Goal: Information Seeking & Learning: Learn about a topic

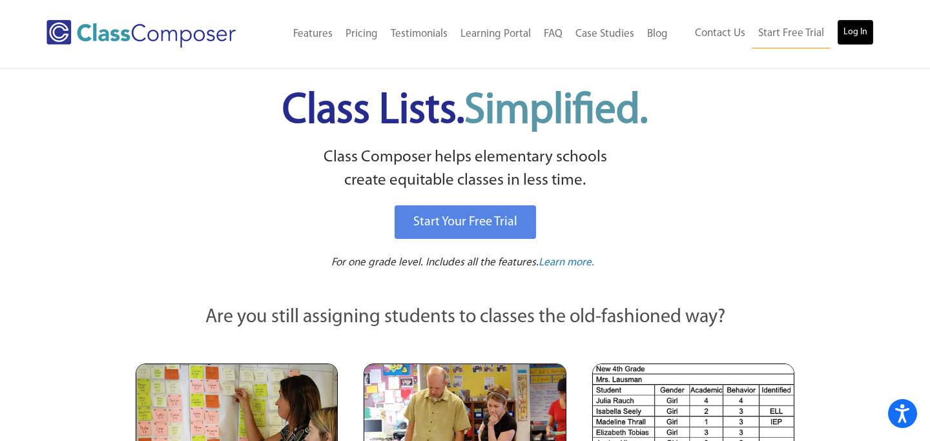
click at [857, 30] on link "Log In" at bounding box center [855, 32] width 37 height 26
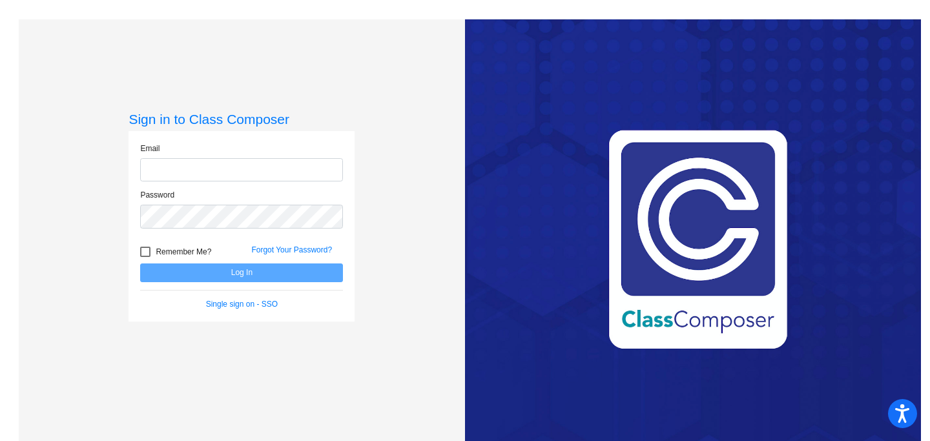
type input "[EMAIL_ADDRESS][DOMAIN_NAME]"
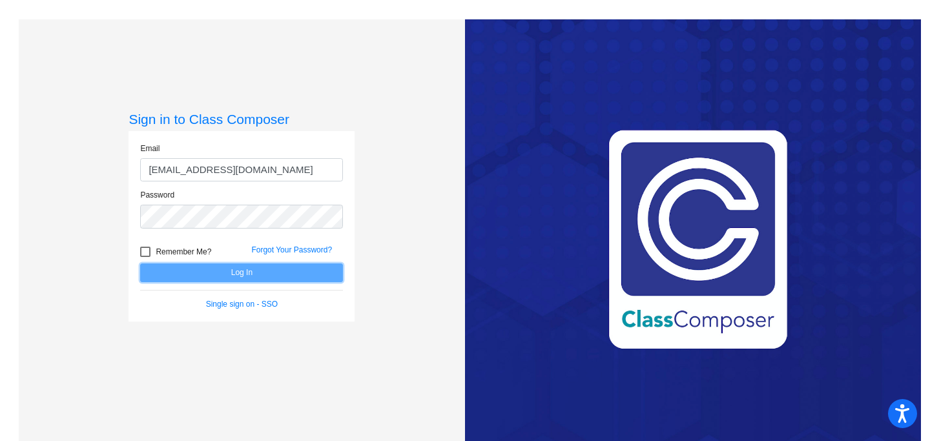
click at [220, 273] on button "Log In" at bounding box center [241, 272] width 203 height 19
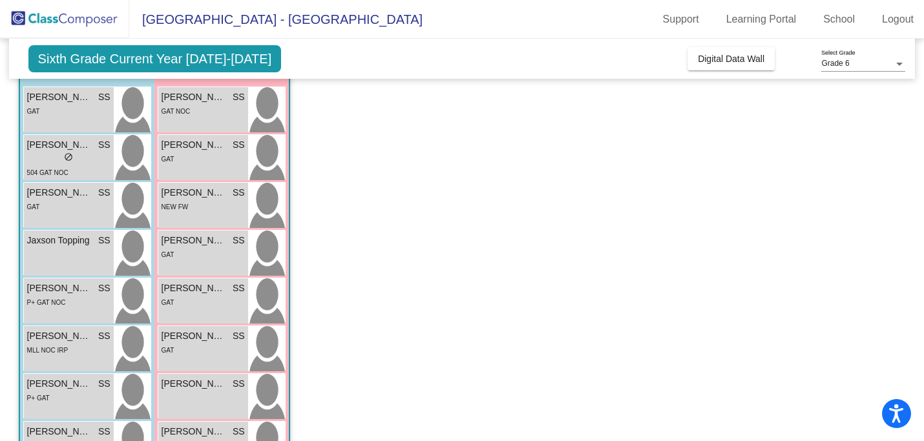
scroll to position [125, 0]
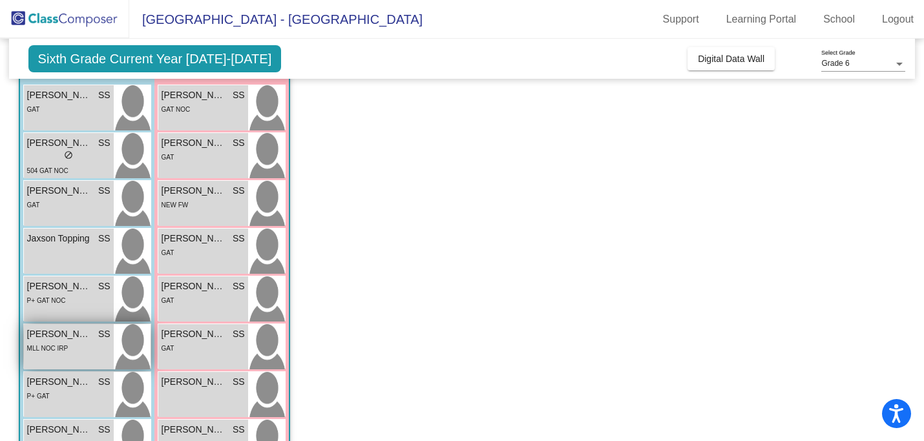
click at [55, 354] on div "MLL NOC IRP" at bounding box center [47, 348] width 41 height 14
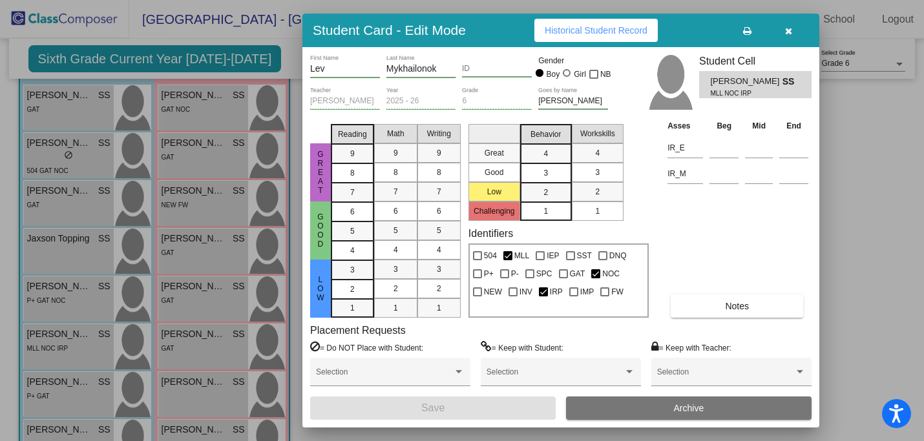
scroll to position [0, 0]
click at [612, 28] on span "Historical Student Record" at bounding box center [595, 30] width 103 height 10
click at [787, 32] on icon "button" at bounding box center [788, 30] width 7 height 9
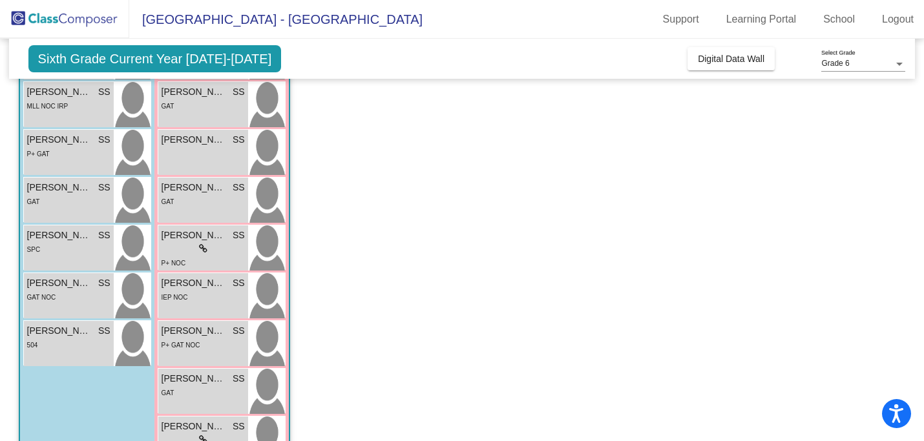
scroll to position [351, 0]
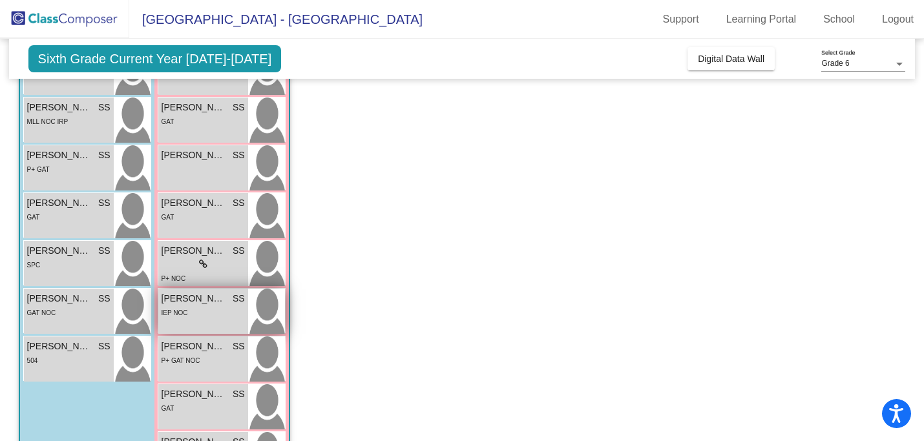
click at [195, 300] on span "Kadence Barnhart" at bounding box center [193, 299] width 65 height 14
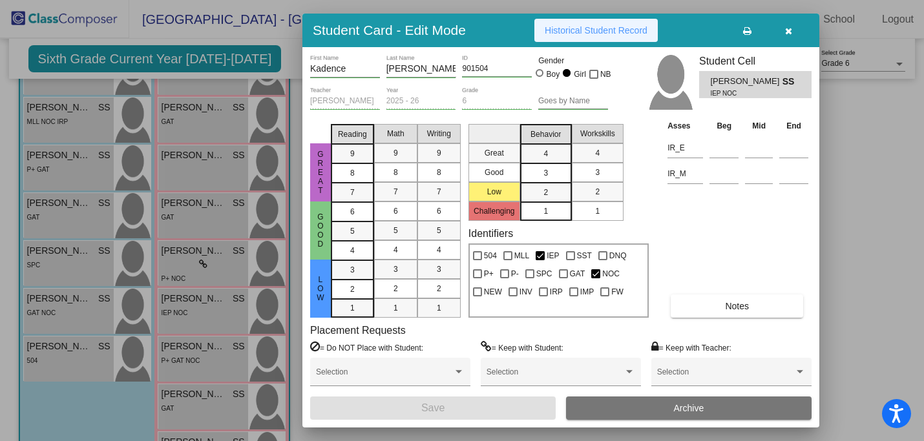
click at [615, 30] on span "Historical Student Record" at bounding box center [595, 30] width 103 height 10
click at [788, 29] on icon "button" at bounding box center [788, 30] width 7 height 9
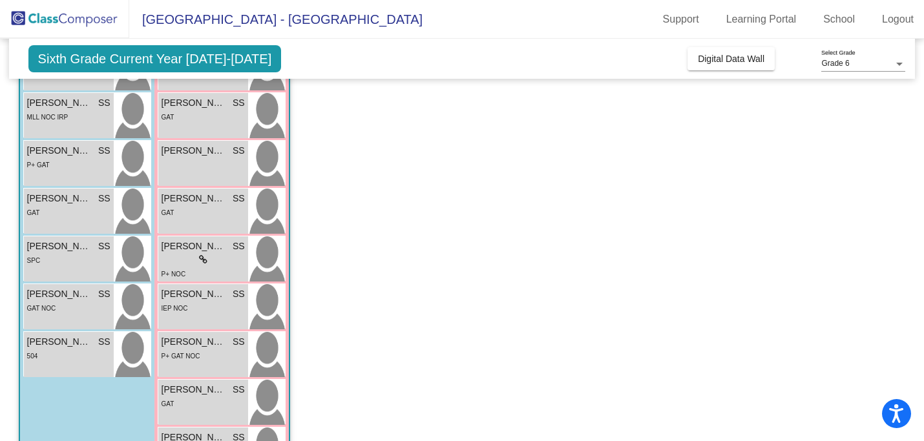
scroll to position [391, 0]
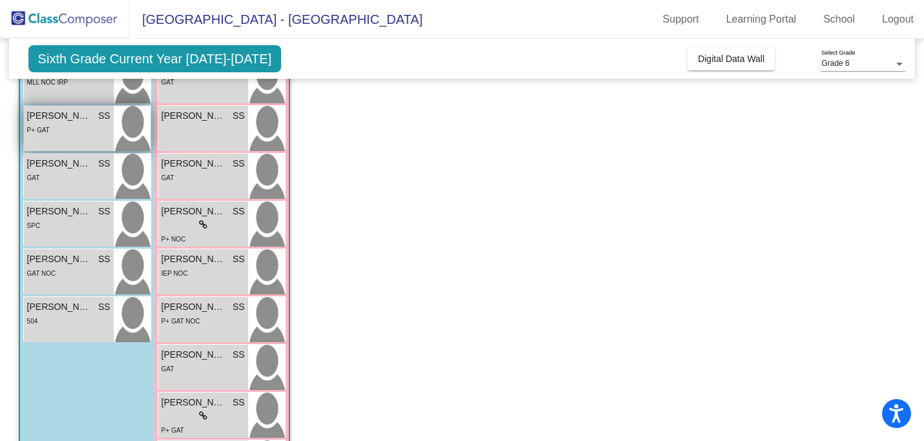
click at [81, 143] on div "Logan Tran SS lock do_not_disturb_alt P+ GAT" at bounding box center [69, 128] width 90 height 45
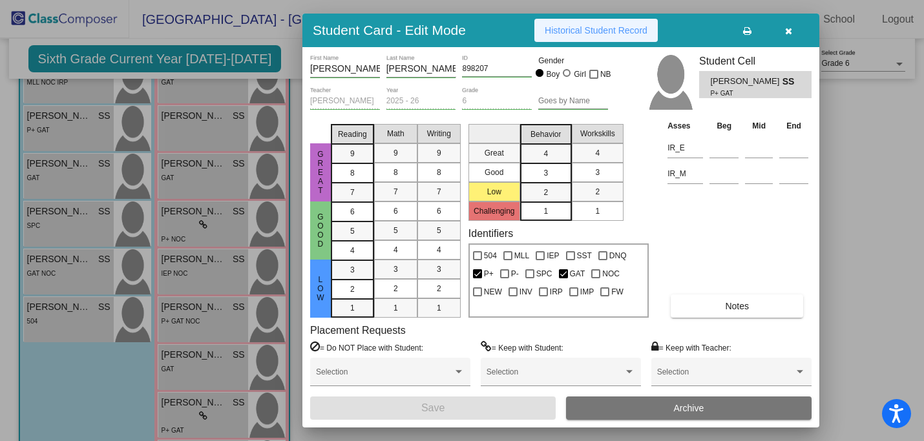
click at [573, 32] on span "Historical Student Record" at bounding box center [595, 30] width 103 height 10
